Goal: Find specific page/section: Find specific page/section

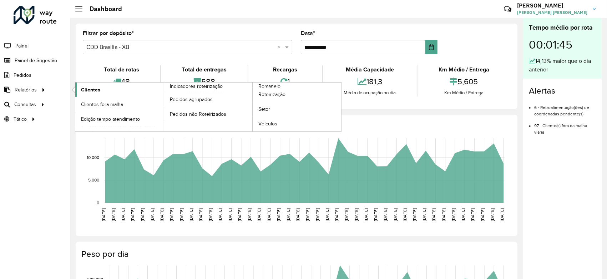
click at [88, 87] on span "Clientes" at bounding box center [90, 89] width 19 height 7
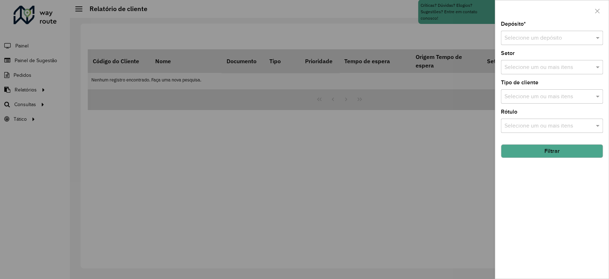
click at [519, 40] on input "text" at bounding box center [544, 38] width 81 height 9
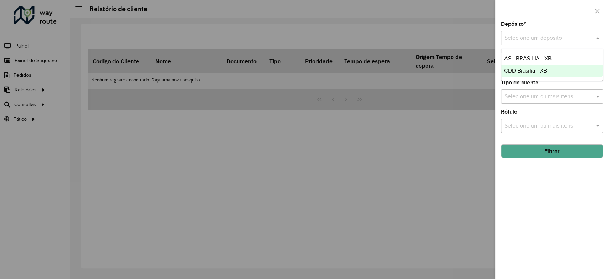
click at [514, 69] on span "CDD Brasilia - XB" at bounding box center [525, 70] width 43 height 6
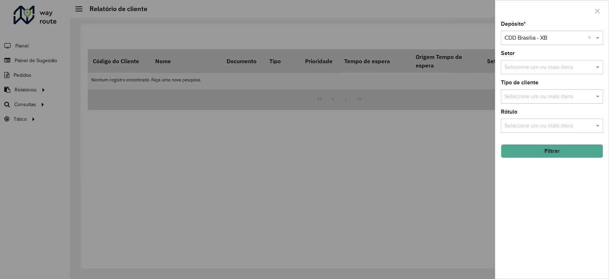
click at [552, 153] on button "Filtrar" at bounding box center [552, 151] width 102 height 14
click at [545, 36] on input "text" at bounding box center [544, 38] width 81 height 9
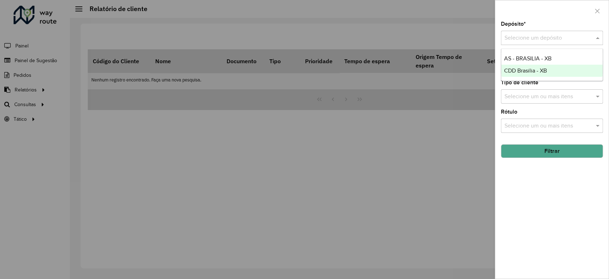
click at [526, 68] on span "CDD Brasilia - XB" at bounding box center [525, 70] width 43 height 6
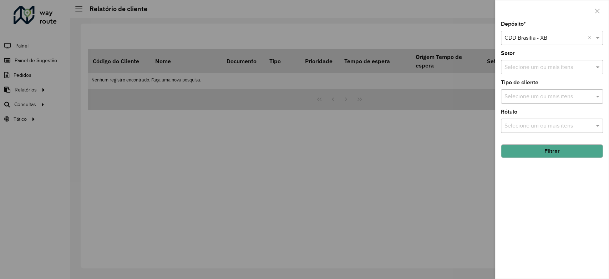
click at [552, 155] on button "Filtrar" at bounding box center [552, 151] width 102 height 14
